Goal: Transaction & Acquisition: Purchase product/service

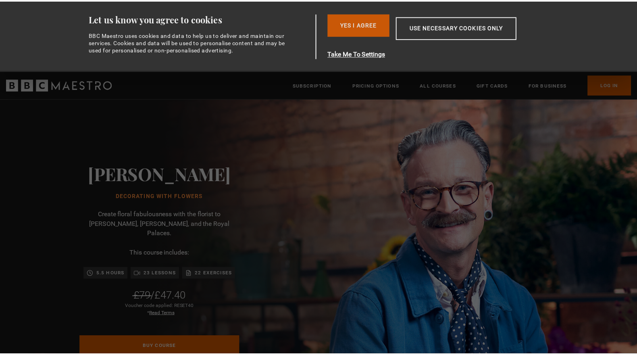
scroll to position [0, 106]
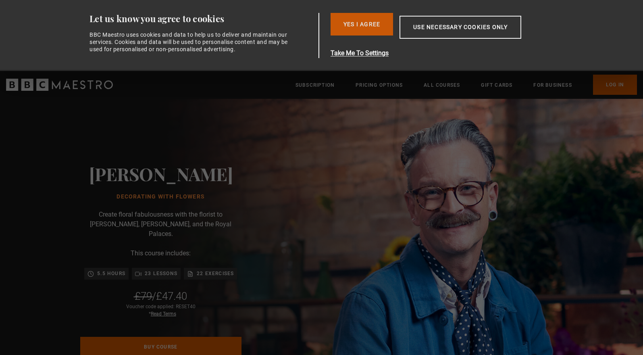
click at [363, 15] on button "Yes I Agree" at bounding box center [362, 24] width 63 height 23
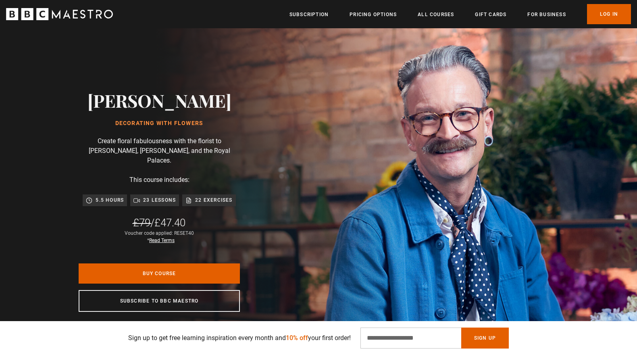
scroll to position [0, 211]
click at [319, 209] on div "Simon Lycett Decorating With Flowers Create floral fabulousness with the floris…" at bounding box center [159, 200] width 319 height 351
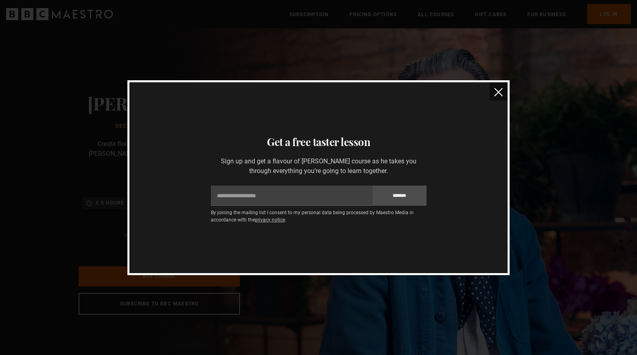
scroll to position [0, 423]
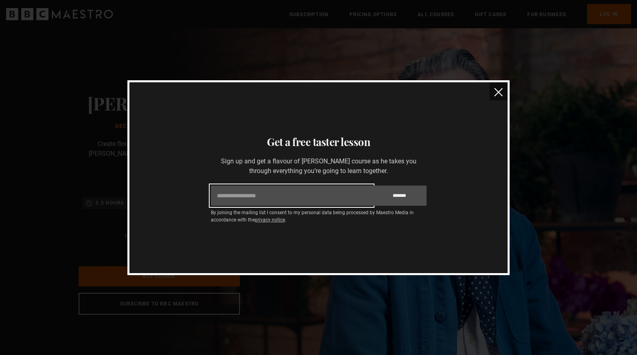
click at [327, 198] on input "Email" at bounding box center [292, 196] width 162 height 20
type input "**********"
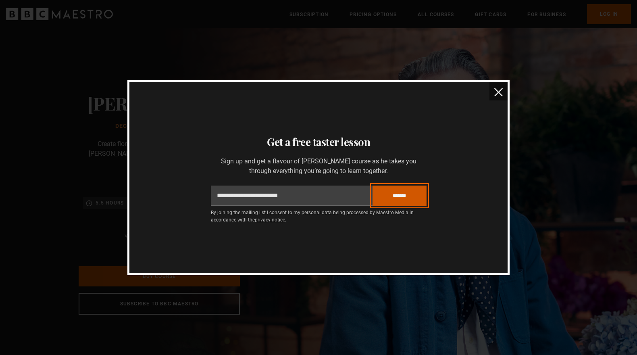
click at [414, 200] on input "*******" at bounding box center [400, 196] width 54 height 20
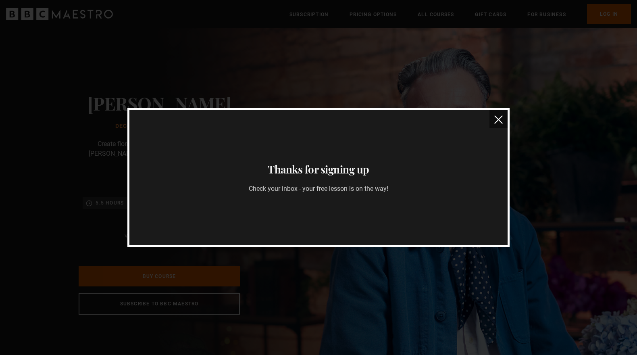
scroll to position [0, 528]
click at [497, 117] on img "close" at bounding box center [499, 119] width 8 height 8
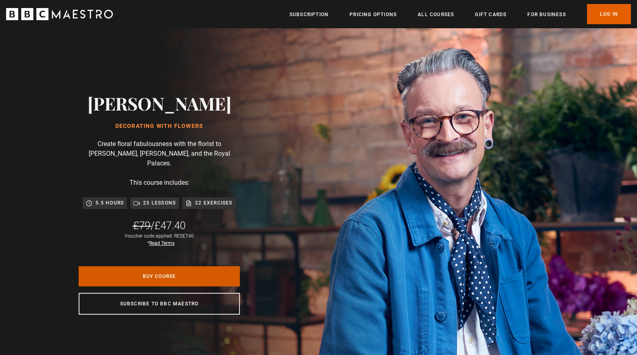
click at [193, 266] on link "Buy Course" at bounding box center [159, 276] width 161 height 20
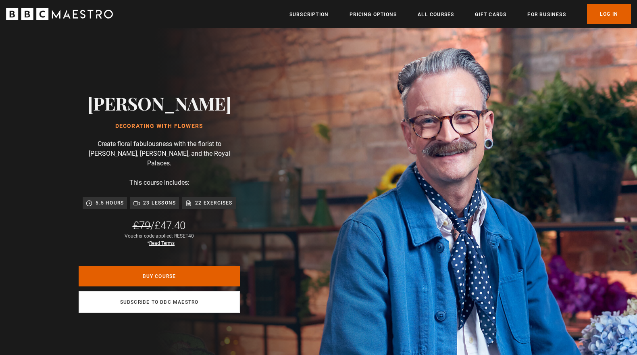
click at [218, 294] on link "Subscribe to BBC Maestro" at bounding box center [159, 302] width 161 height 22
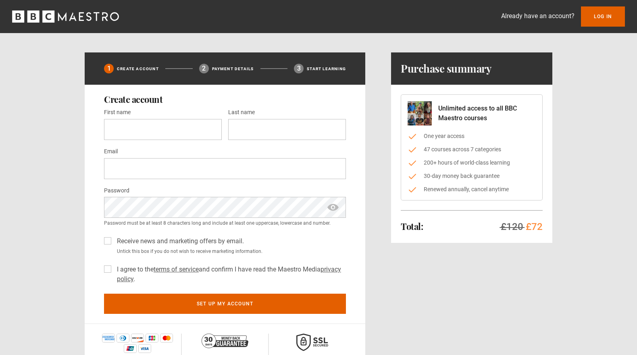
click at [89, 18] on icon "BBC Maestro" at bounding box center [65, 16] width 107 height 12
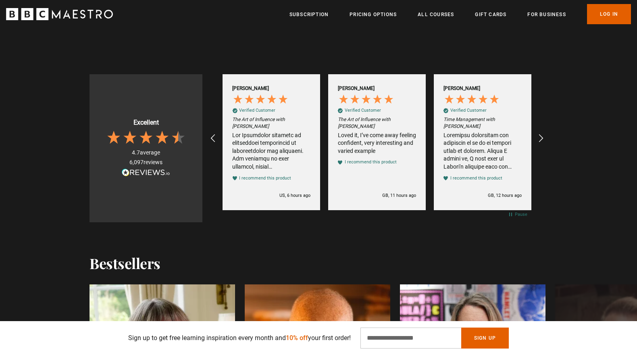
scroll to position [803, 0]
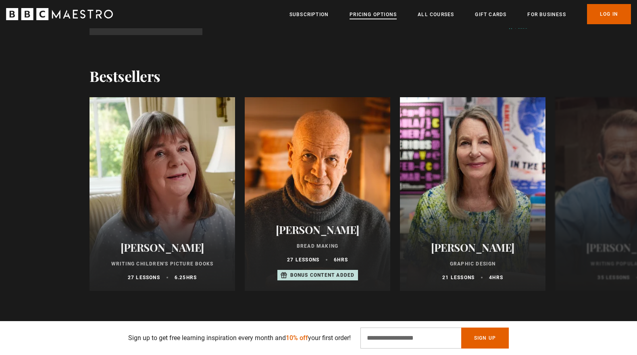
click at [380, 14] on link "Pricing Options" at bounding box center [373, 14] width 47 height 8
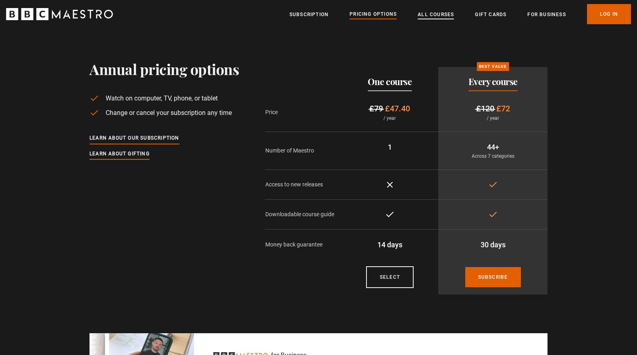
click at [420, 10] on link "All Courses" at bounding box center [436, 14] width 36 height 8
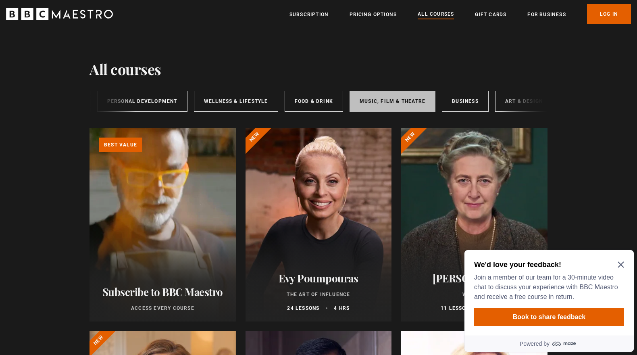
scroll to position [0, 134]
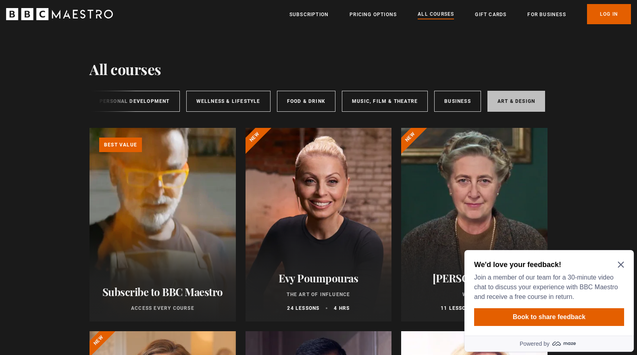
click at [510, 95] on link "Art & Design" at bounding box center [517, 101] width 58 height 21
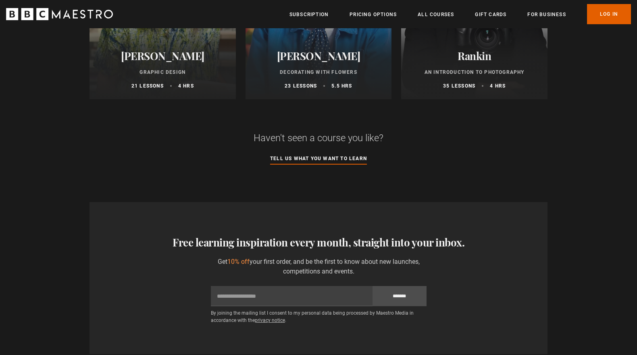
scroll to position [543, 0]
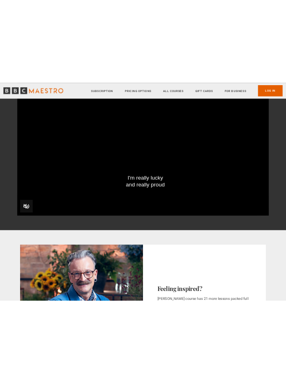
scroll to position [41, 0]
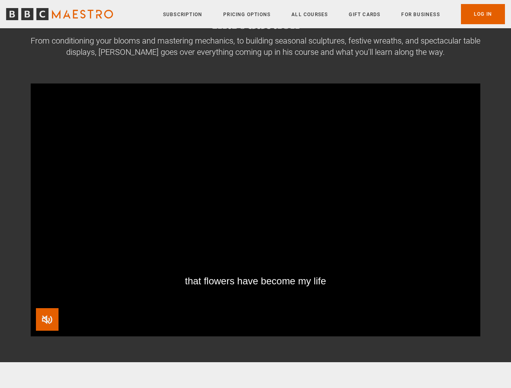
click at [44, 313] on span "Video Player" at bounding box center [47, 319] width 23 height 23
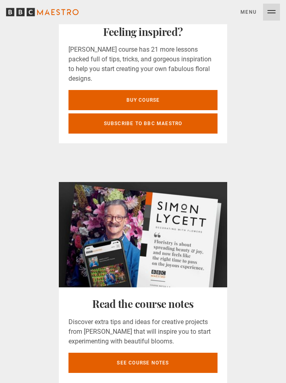
scroll to position [589, 0]
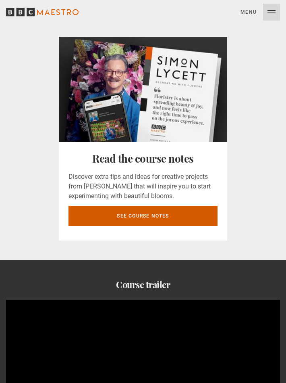
click at [176, 210] on link "See course notes" at bounding box center [143, 216] width 149 height 20
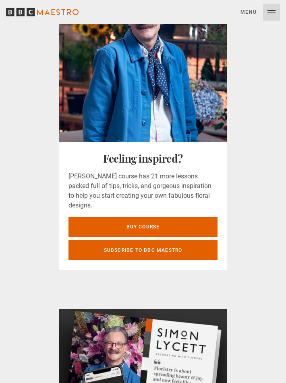
scroll to position [328, 0]
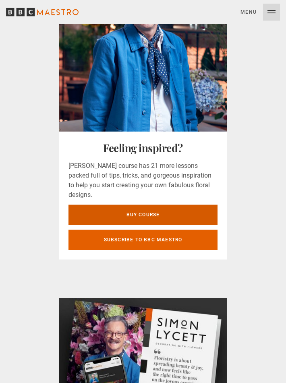
click at [194, 210] on link "Buy Course" at bounding box center [143, 215] width 149 height 20
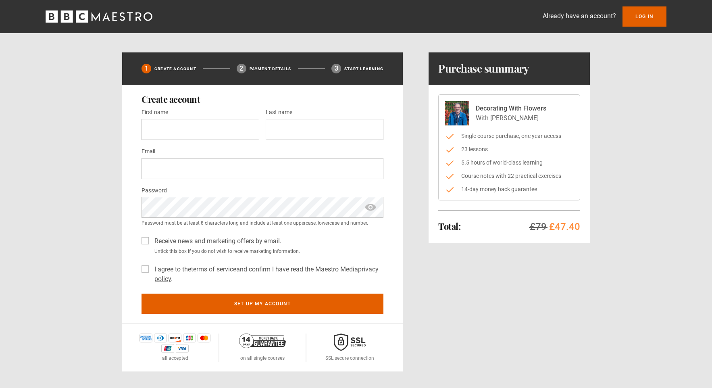
drag, startPoint x: 608, startPoint y: 177, endPoint x: 616, endPoint y: 218, distance: 41.8
click at [286, 218] on div "1 Create Account 2 Payment details 3 Start learning Create account First name *…" at bounding box center [356, 211] width 520 height 319
